Goal: Find specific page/section: Find specific page/section

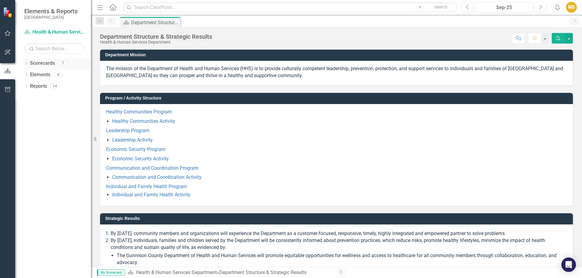
click at [46, 66] on link "Scorecards" at bounding box center [42, 63] width 25 height 7
click at [28, 64] on icon "Dropdown" at bounding box center [26, 63] width 4 height 3
click at [35, 72] on link "Health & Human Services Department" at bounding box center [62, 74] width 58 height 7
click at [75, 75] on link "Health & Human Services Department" at bounding box center [62, 74] width 58 height 7
click at [62, 65] on div "7" at bounding box center [63, 63] width 10 height 5
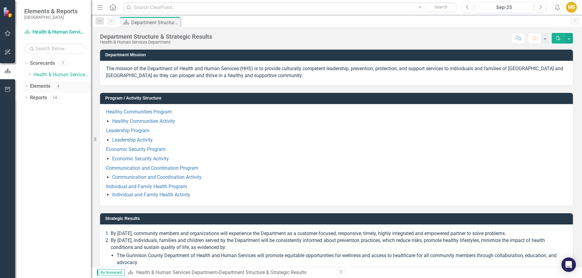
click at [46, 86] on link "Elements" at bounding box center [40, 86] width 20 height 7
click at [27, 86] on icon "Dropdown" at bounding box center [26, 86] width 4 height 3
click at [35, 96] on icon "Goal" at bounding box center [36, 97] width 6 height 5
click at [29, 98] on icon "Dropdown" at bounding box center [29, 98] width 4 height 3
click at [39, 98] on icon "Goal" at bounding box center [36, 97] width 6 height 5
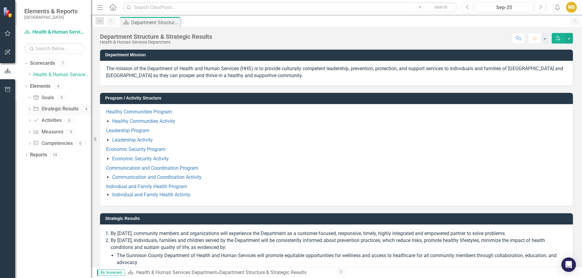
click at [69, 110] on link "Strategic Result Strategic Results" at bounding box center [55, 109] width 45 height 7
click at [30, 109] on icon "Dropdown" at bounding box center [29, 109] width 4 height 3
click at [73, 122] on link "By [DATE], community members and organizations will experience the Department a…" at bounding box center [64, 119] width 53 height 10
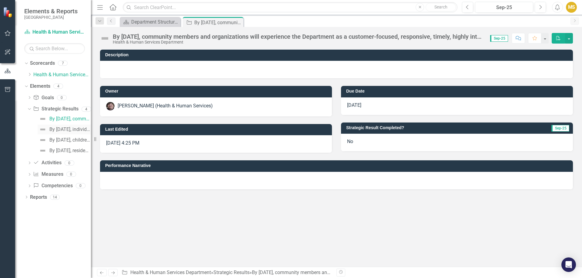
click at [71, 130] on div "By [DATE], individuals, families and children served by the Department will be …" at bounding box center [70, 129] width 42 height 5
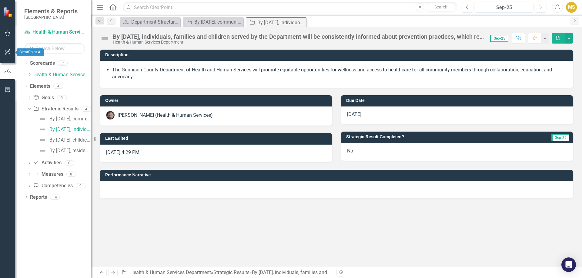
click at [5, 35] on icon "button" at bounding box center [8, 33] width 6 height 5
